Goal: Transaction & Acquisition: Purchase product/service

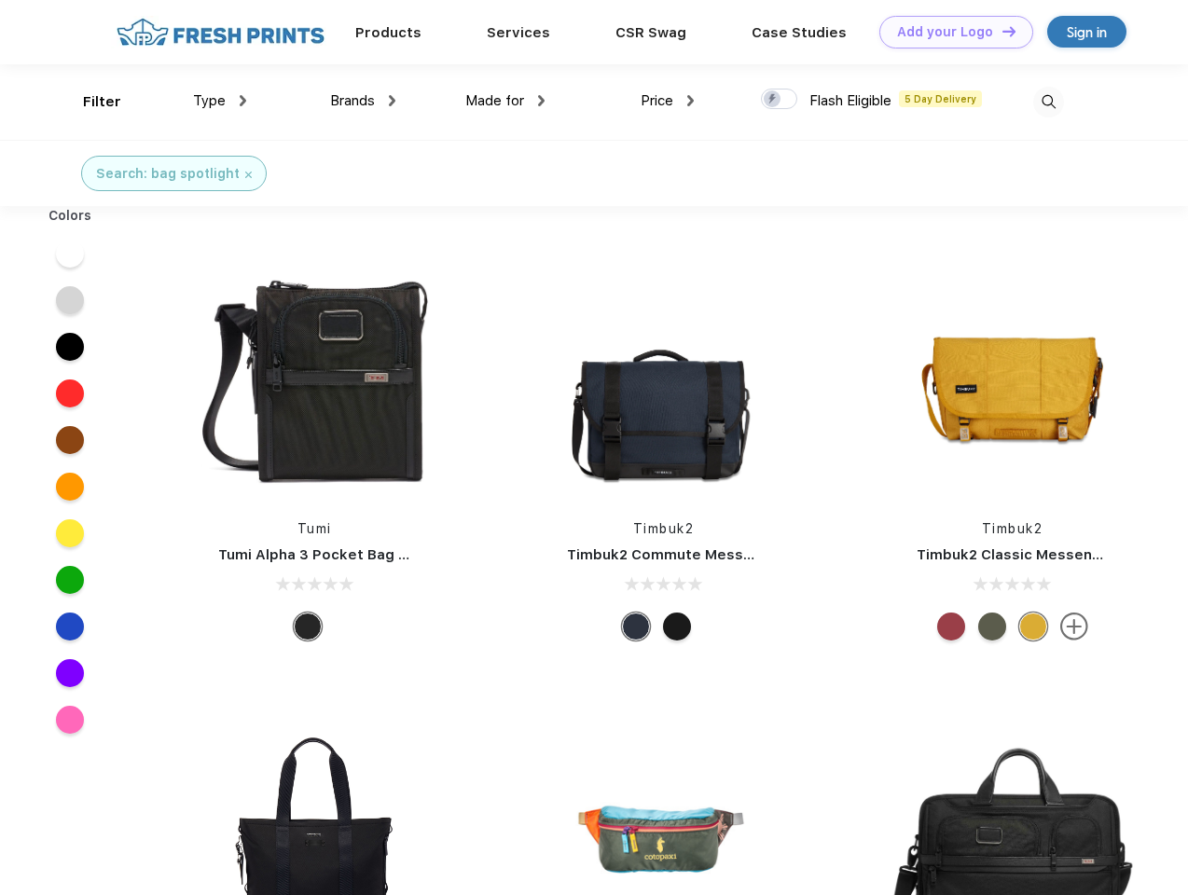
click at [949, 32] on link "Add your Logo Design Tool" at bounding box center [956, 32] width 154 height 33
click at [0, 0] on div "Design Tool" at bounding box center [0, 0] width 0 height 0
click at [1001, 31] on link "Add your Logo Design Tool" at bounding box center [956, 32] width 154 height 33
click at [90, 102] on div "Filter" at bounding box center [102, 101] width 38 height 21
click at [220, 101] on span "Type" at bounding box center [209, 100] width 33 height 17
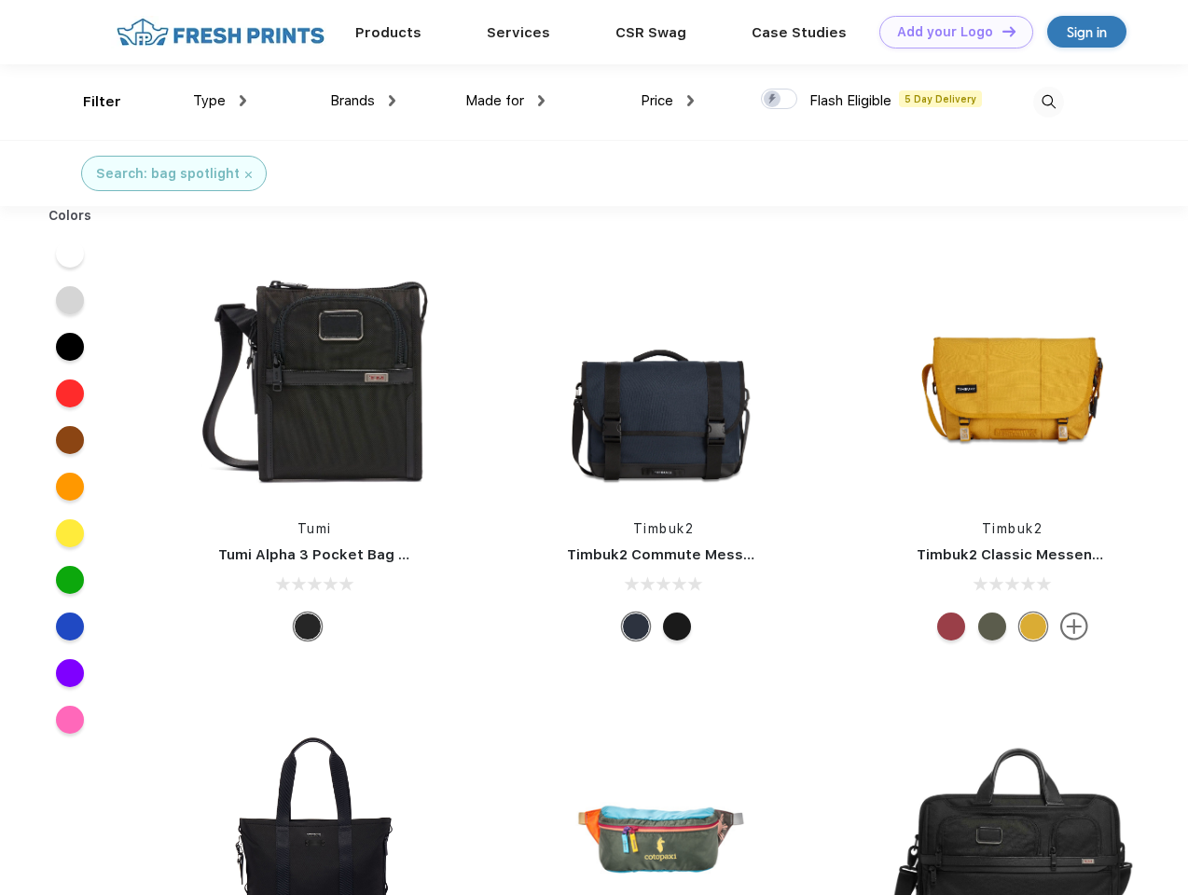
click at [363, 101] on span "Brands" at bounding box center [352, 100] width 45 height 17
click at [505, 101] on span "Made for" at bounding box center [494, 100] width 59 height 17
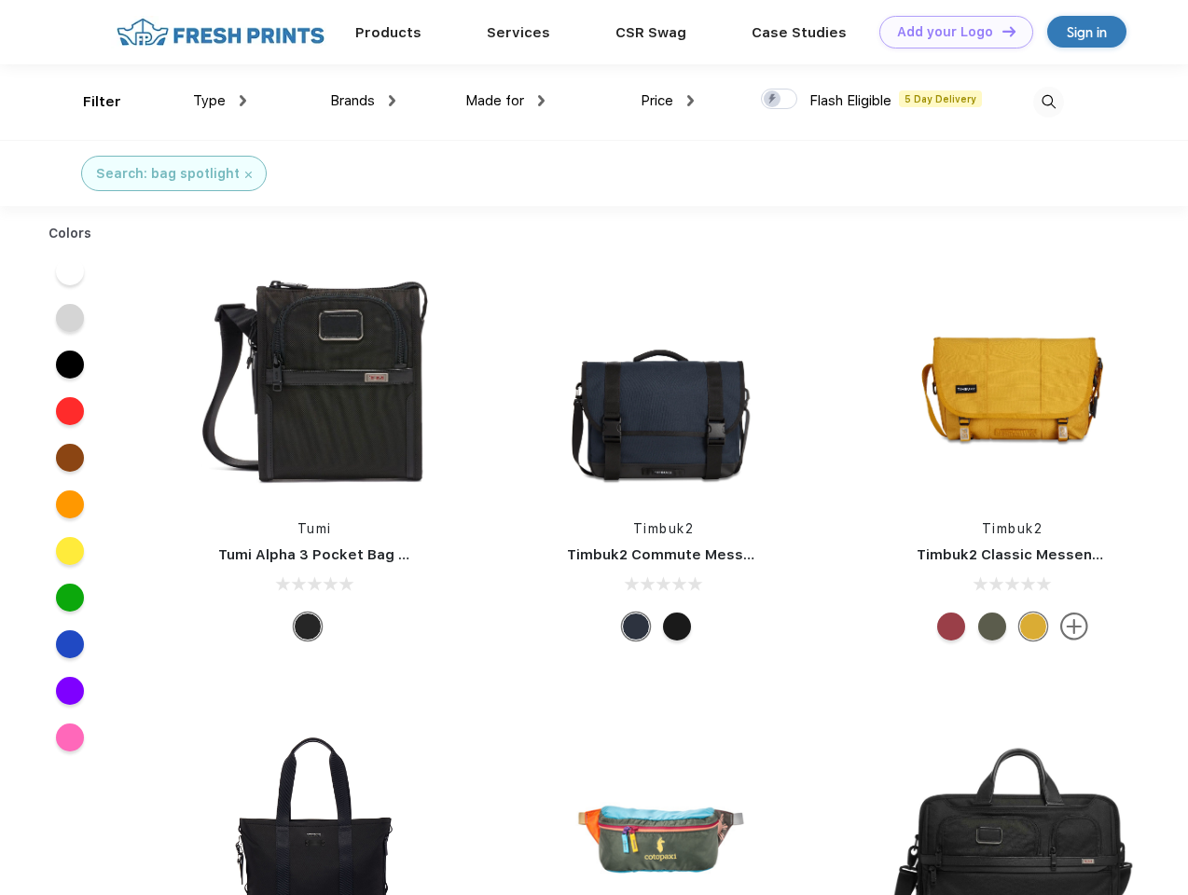
click at [668, 101] on span "Price" at bounding box center [657, 100] width 33 height 17
click at [780, 100] on div at bounding box center [779, 99] width 36 height 21
click at [773, 100] on input "checkbox" at bounding box center [767, 94] width 12 height 12
click at [1048, 102] on img at bounding box center [1048, 102] width 31 height 31
